Goal: Transaction & Acquisition: Purchase product/service

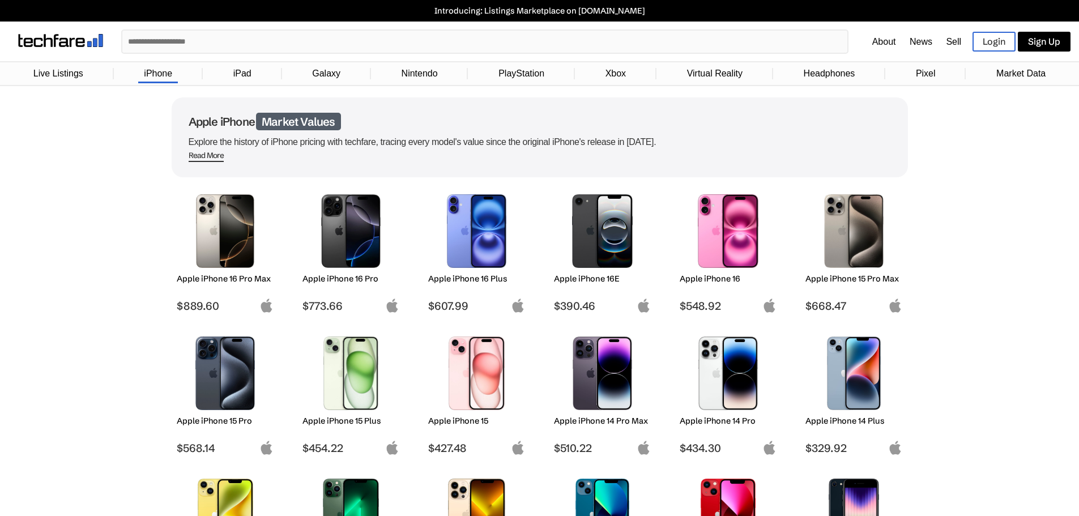
click at [214, 391] on img at bounding box center [225, 373] width 80 height 74
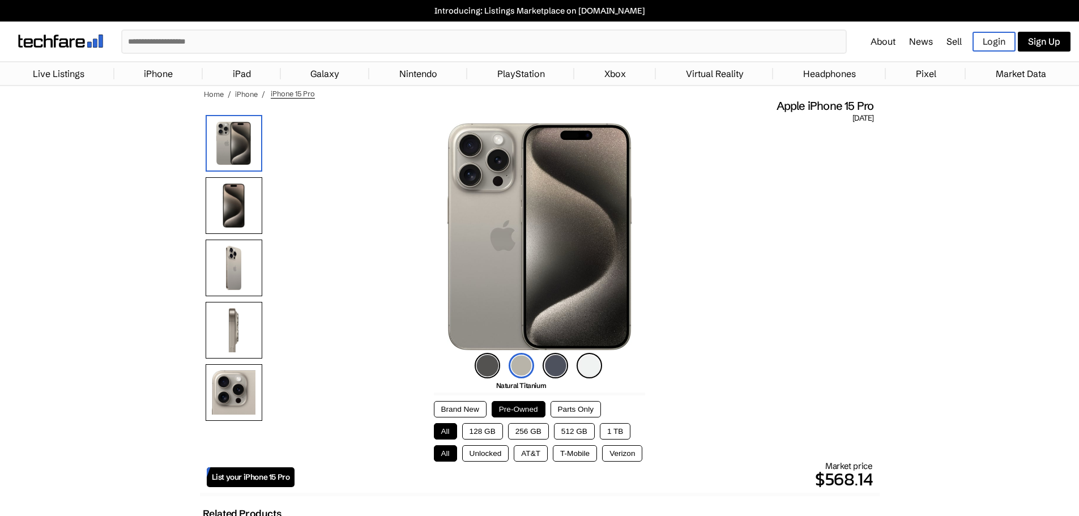
click at [532, 435] on button "256 GB" at bounding box center [528, 431] width 41 height 16
click at [497, 457] on button "Unlocked" at bounding box center [485, 453] width 47 height 16
click at [548, 367] on img at bounding box center [554, 365] width 25 height 25
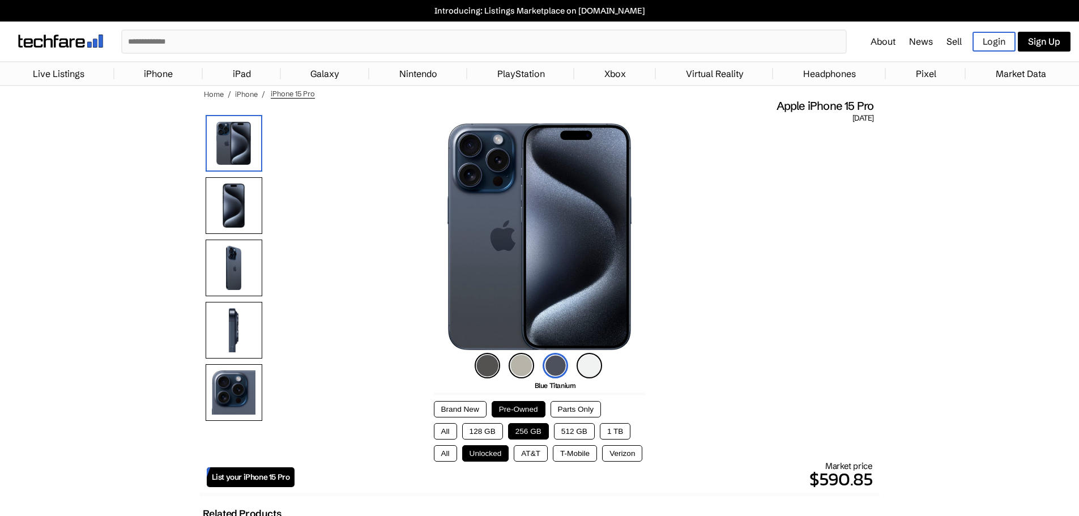
click at [593, 363] on img at bounding box center [588, 365] width 25 height 25
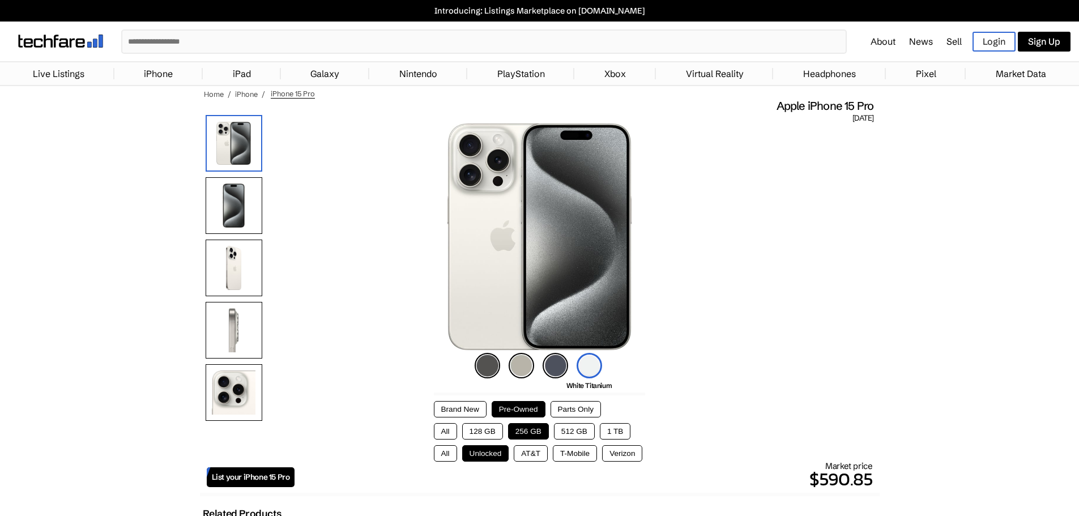
click at [520, 366] on img at bounding box center [520, 365] width 25 height 25
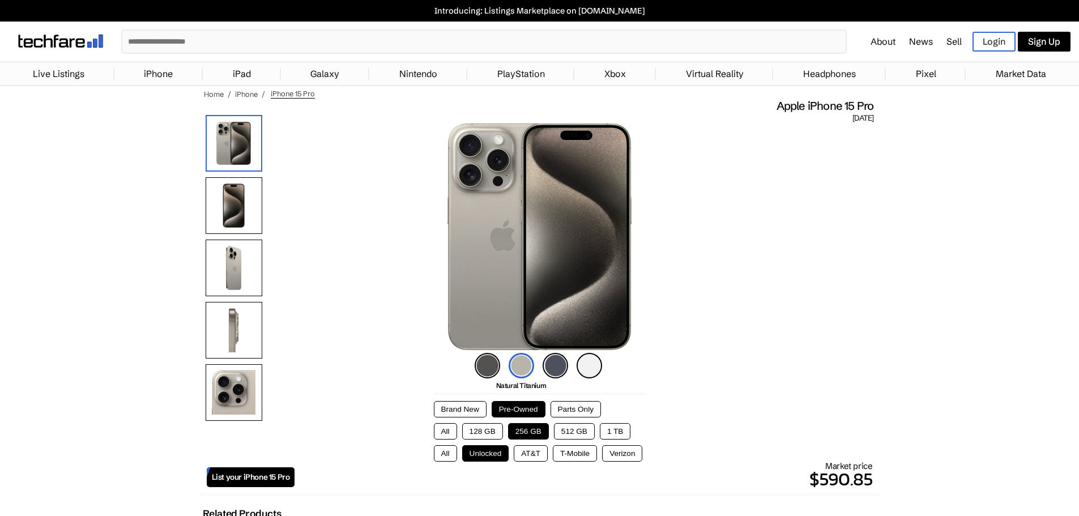
click at [481, 362] on img at bounding box center [486, 365] width 25 height 25
